Goal: Check status: Check status

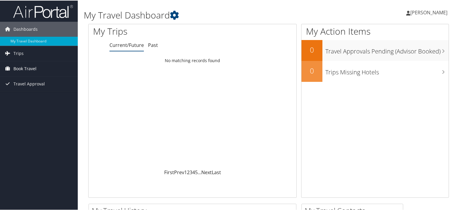
click at [20, 71] on span "Book Travel" at bounding box center [24, 68] width 23 height 15
click at [16, 53] on span "Trips" at bounding box center [18, 52] width 10 height 15
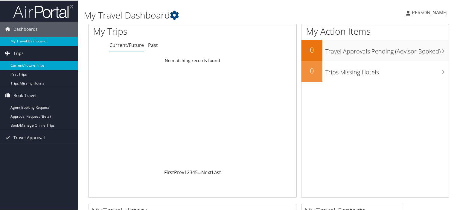
click at [36, 63] on link "Current/Future Trips" at bounding box center [39, 64] width 78 height 9
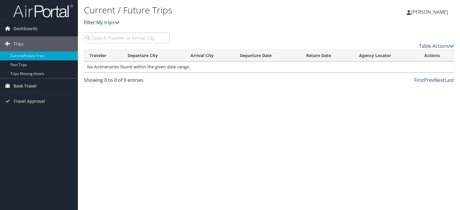
click at [30, 85] on span "Book Travel" at bounding box center [24, 86] width 23 height 15
click at [34, 127] on span "Travel Approval" at bounding box center [28, 128] width 31 height 15
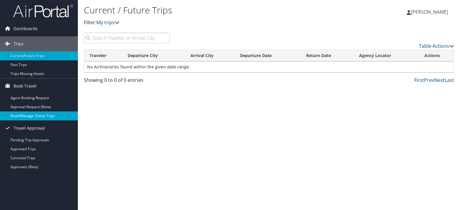
click at [36, 116] on link "Book/Manage Online Trips" at bounding box center [39, 116] width 78 height 9
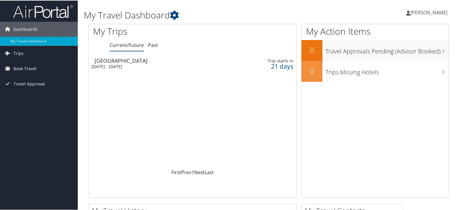
click at [129, 65] on div "[DATE] - [DATE]" at bounding box center [158, 65] width 133 height 5
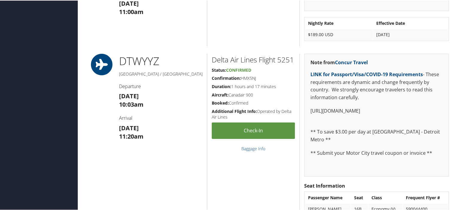
scroll to position [546, 0]
